Goal: Task Accomplishment & Management: Use online tool/utility

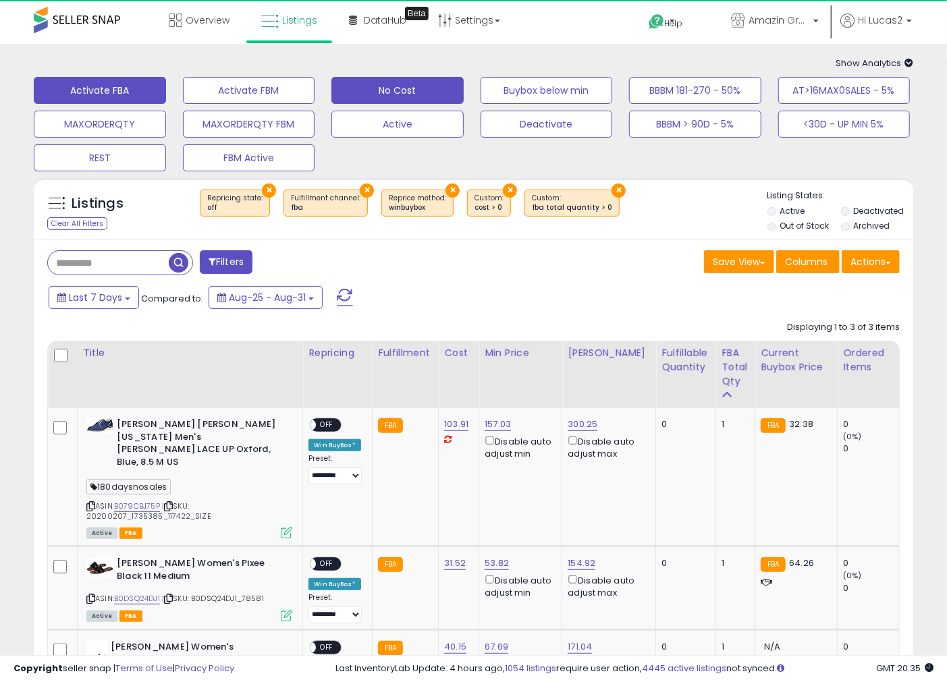
click at [422, 95] on button "No Cost" at bounding box center [397, 90] width 132 height 27
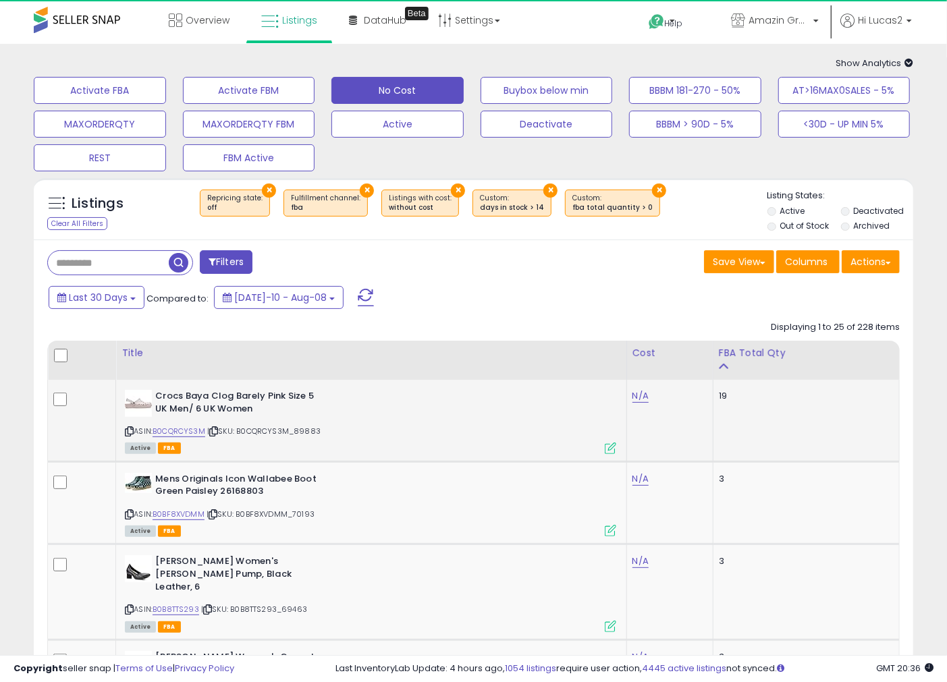
click at [218, 430] on icon at bounding box center [213, 431] width 9 height 7
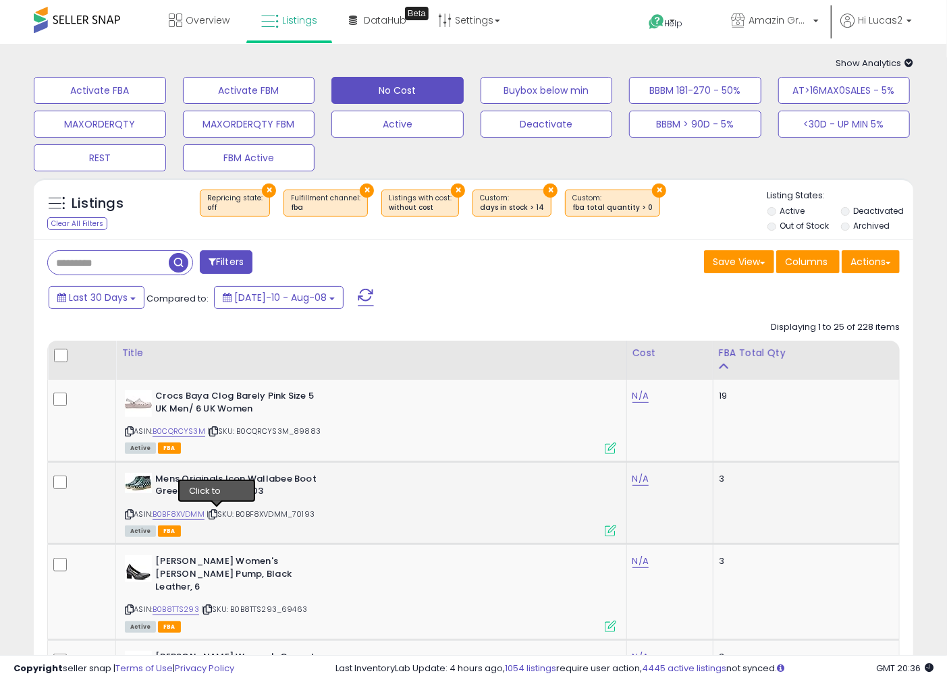
click at [217, 511] on icon at bounding box center [212, 514] width 9 height 7
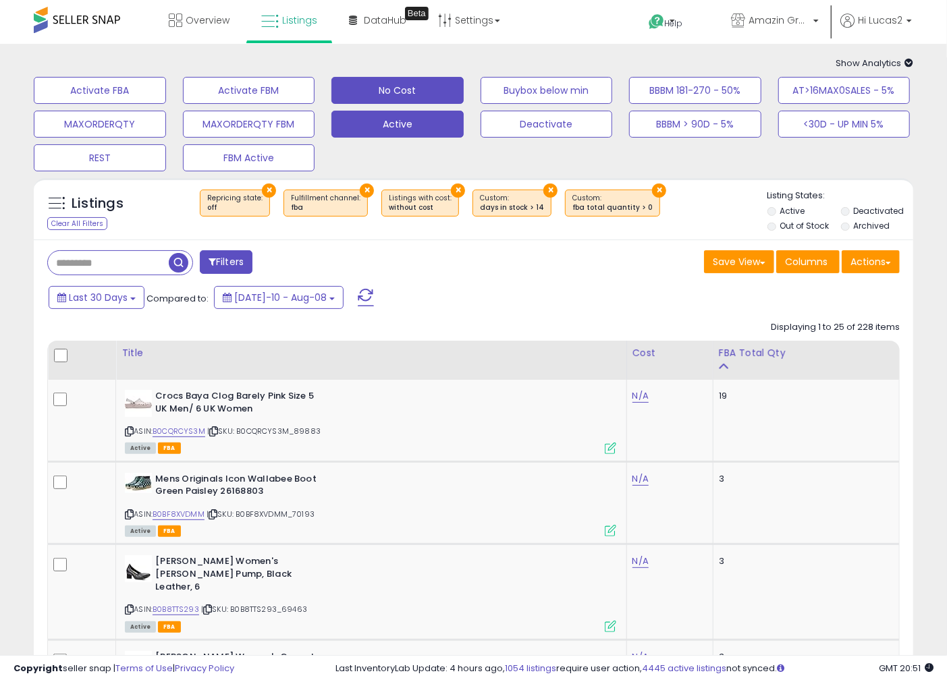
click at [439, 125] on button "Active" at bounding box center [397, 124] width 132 height 27
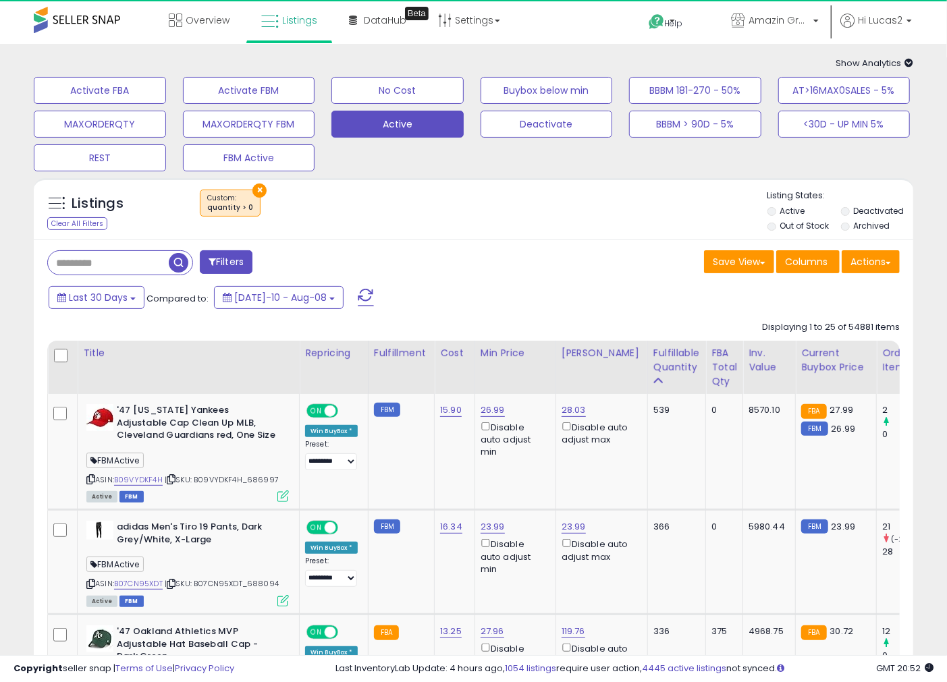
click at [145, 270] on input "text" at bounding box center [108, 263] width 121 height 24
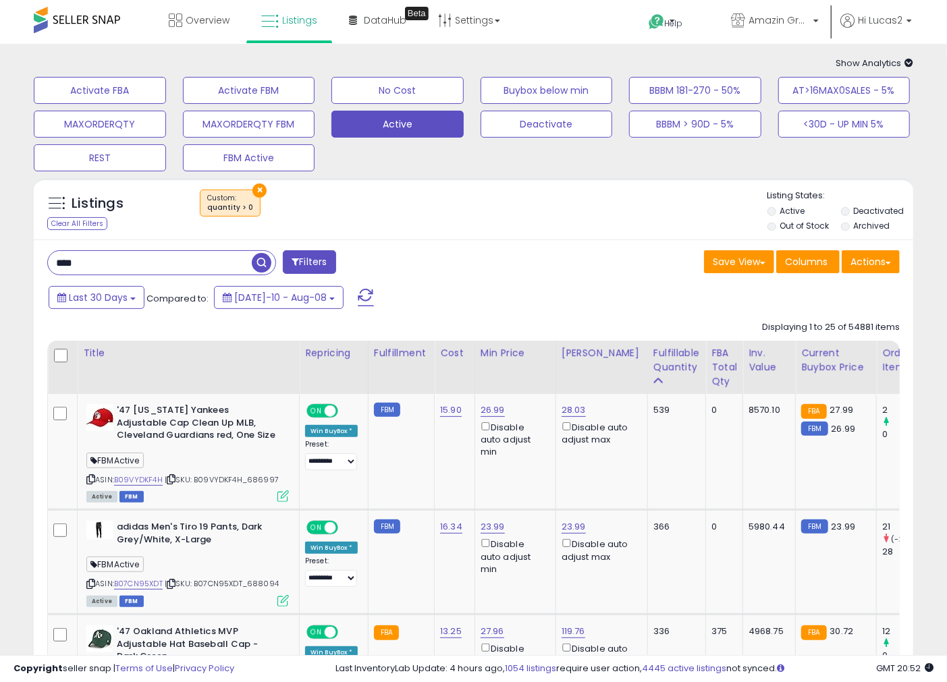
type input "****"
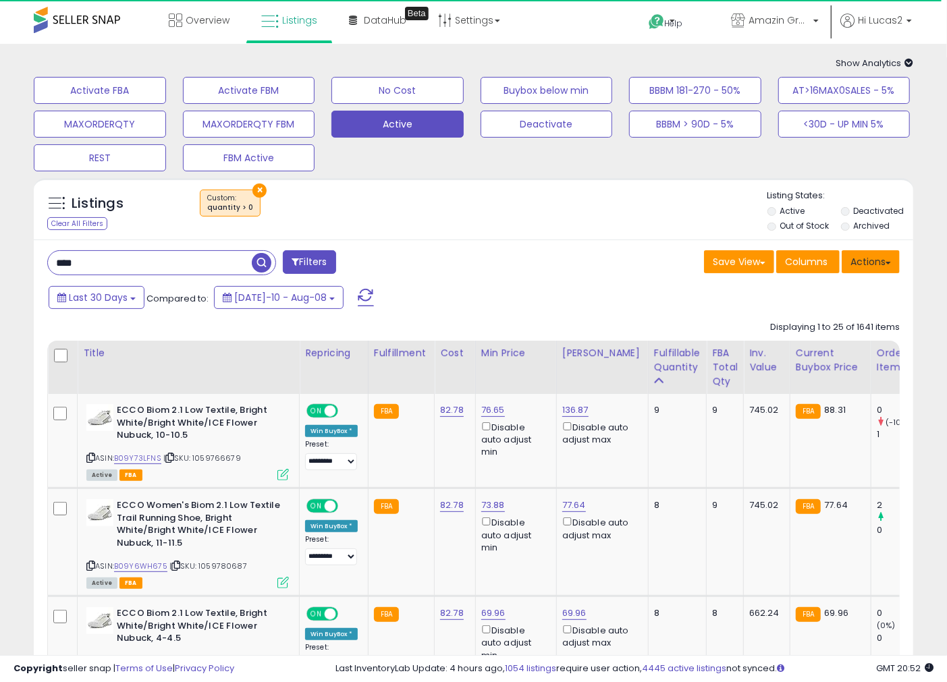
click at [865, 252] on button "Actions" at bounding box center [870, 261] width 58 height 23
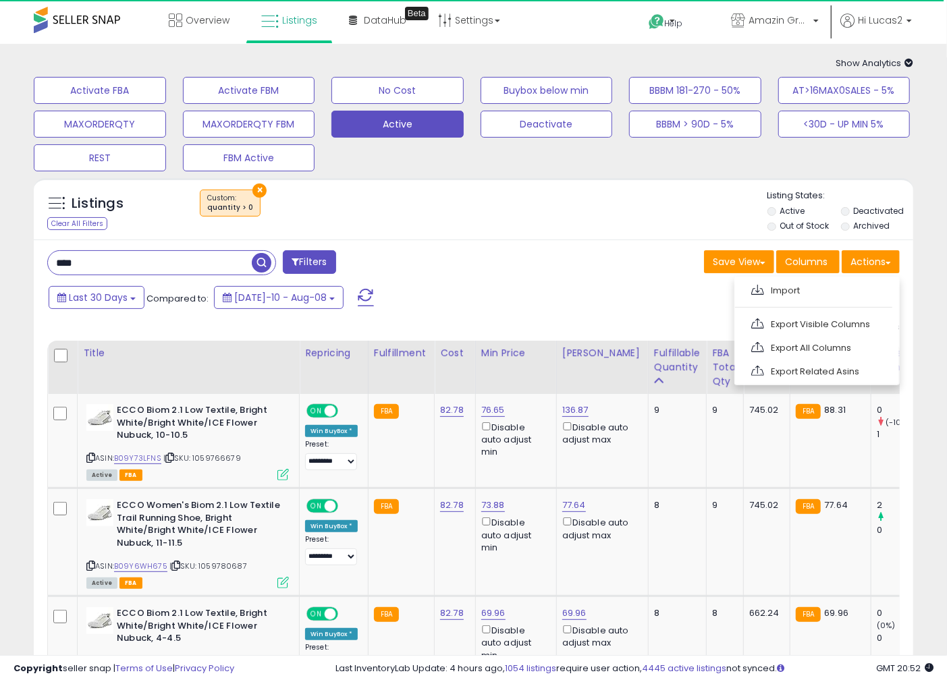
click at [663, 313] on div "Last 30 Days Compared to: Jul-10 - Aug-08" at bounding box center [364, 299] width 639 height 30
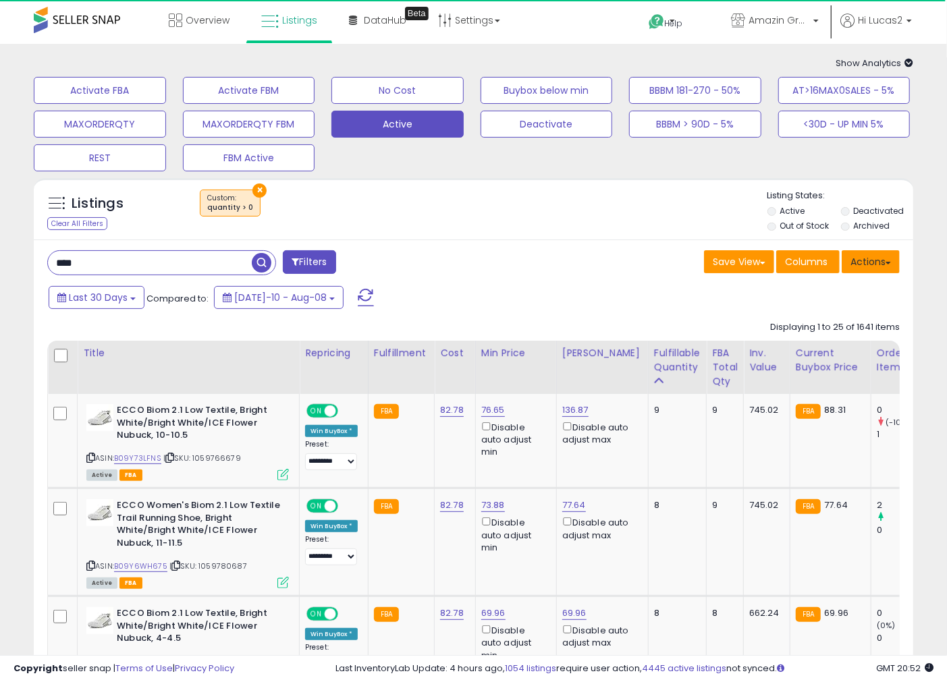
click at [867, 264] on button "Actions" at bounding box center [870, 261] width 58 height 23
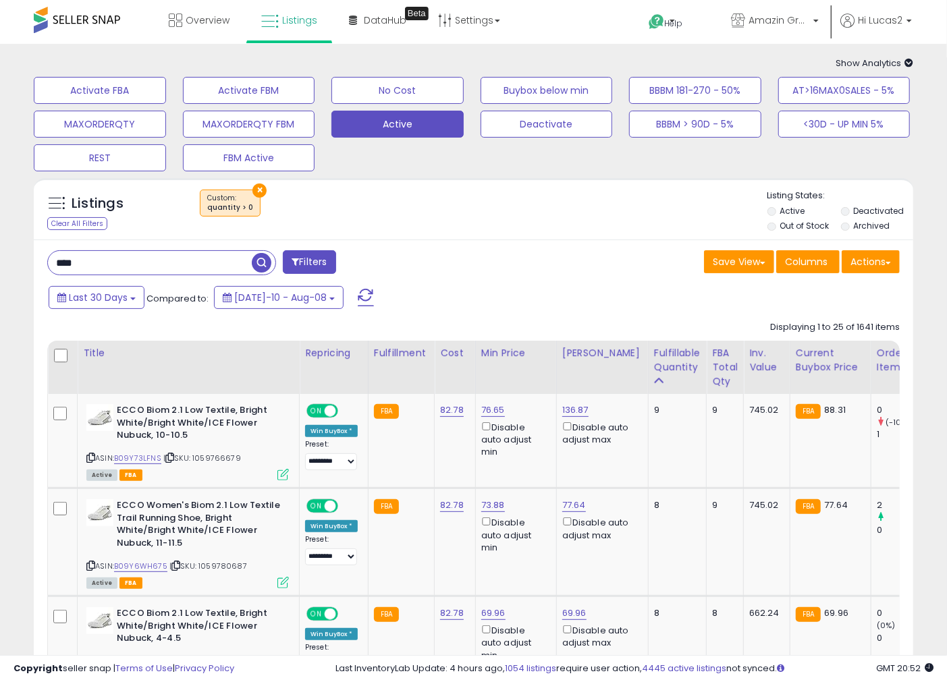
click at [845, 292] on div "Last 30 Days Compared to: Jul-10 - Aug-08" at bounding box center [471, 299] width 872 height 30
click at [878, 269] on button "Actions" at bounding box center [870, 261] width 58 height 23
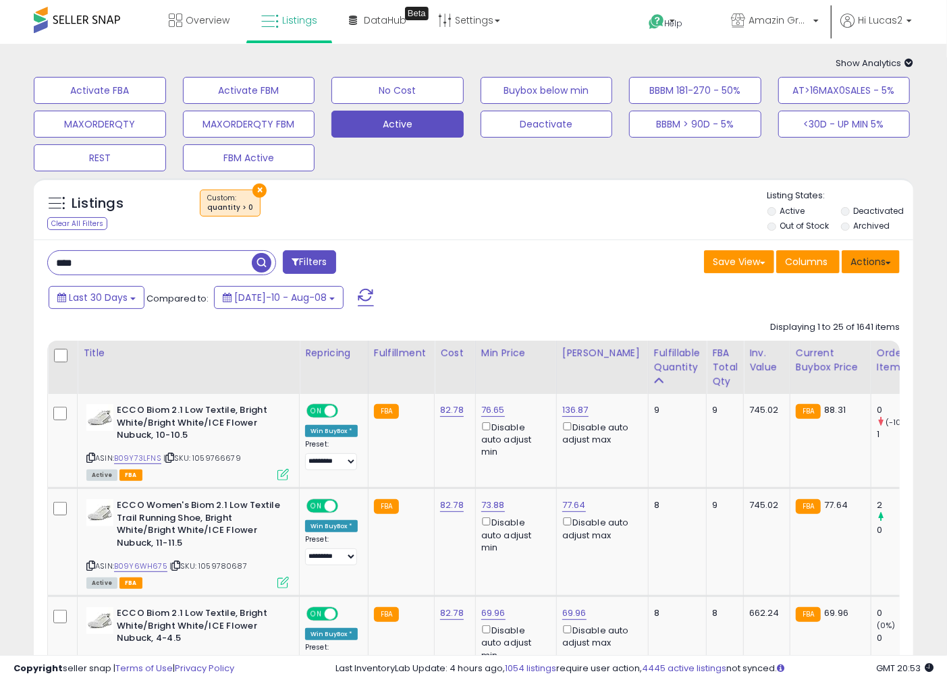
click at [880, 263] on button "Actions" at bounding box center [870, 261] width 58 height 23
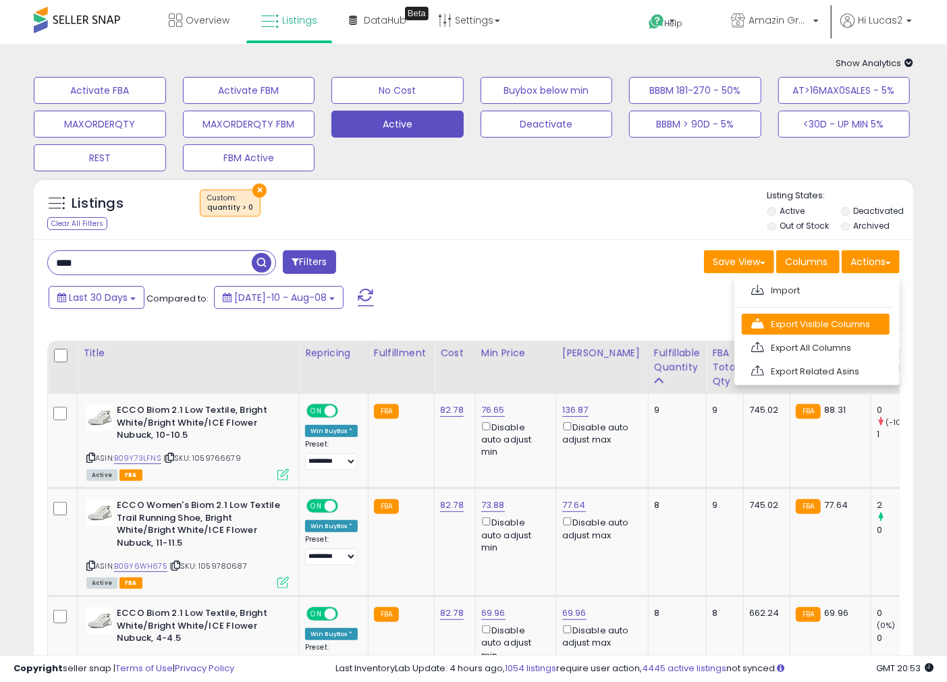
click at [793, 332] on link "Export Visible Columns" at bounding box center [816, 324] width 148 height 21
